Goal: Task Accomplishment & Management: Manage account settings

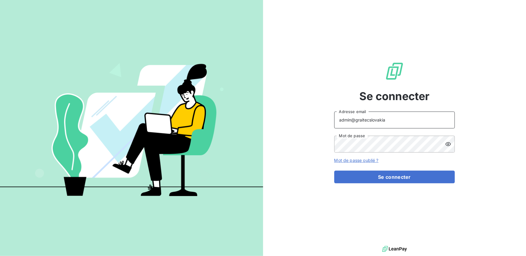
click at [384, 123] on input "admin@graitecslovakia" at bounding box center [394, 119] width 121 height 17
click at [334, 171] on button "Se connecter" at bounding box center [394, 177] width 121 height 13
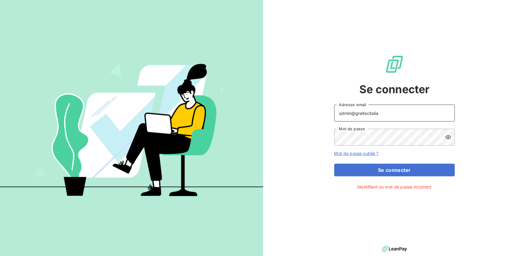
click at [334, 164] on button "Se connecter" at bounding box center [394, 170] width 121 height 13
type input "admin@graitecitaly"
click at [334, 164] on button "Se connecter" at bounding box center [394, 170] width 121 height 13
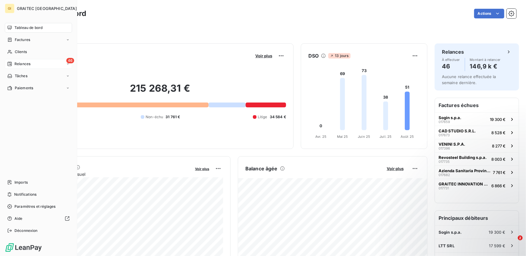
click at [16, 64] on span "Relances" at bounding box center [22, 63] width 16 height 5
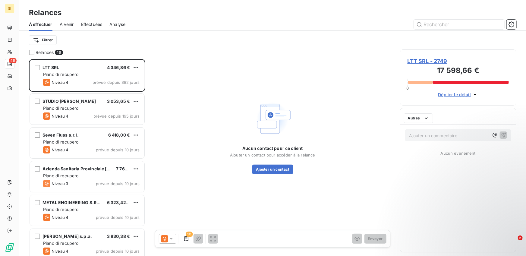
scroll to position [197, 116]
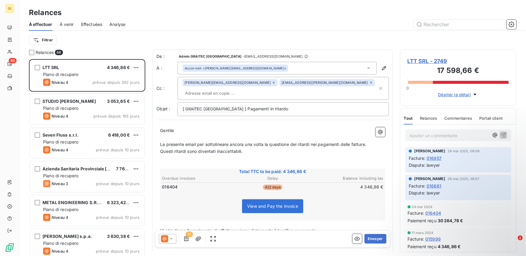
click at [82, 26] on span "Effectuées" at bounding box center [91, 24] width 21 height 6
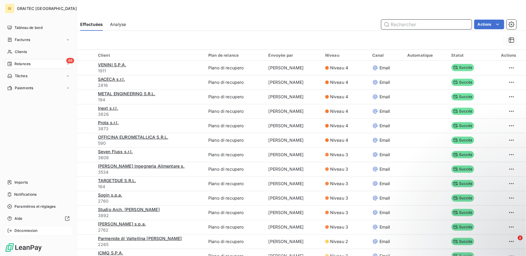
click at [9, 230] on icon at bounding box center [9, 230] width 5 height 5
